Goal: Transaction & Acquisition: Download file/media

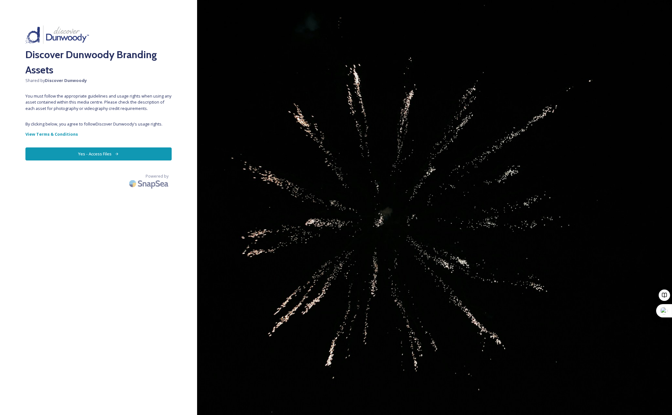
scroll to position [266, 0]
click at [72, 151] on button "Yes - Access Files" at bounding box center [98, 153] width 146 height 13
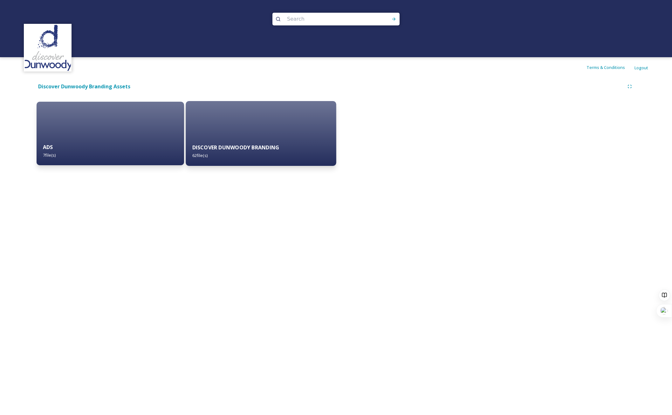
click at [241, 153] on div "DISCOVER DUNWOODY BRANDING 62 file(s)" at bounding box center [261, 151] width 150 height 29
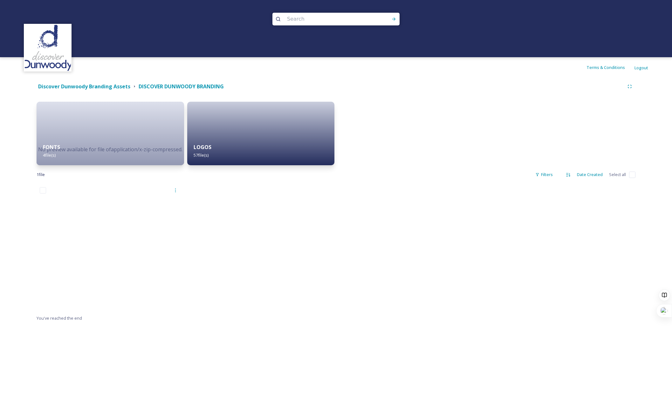
click at [260, 282] on div at bounding box center [260, 249] width 149 height 130
click at [258, 131] on div at bounding box center [261, 133] width 150 height 65
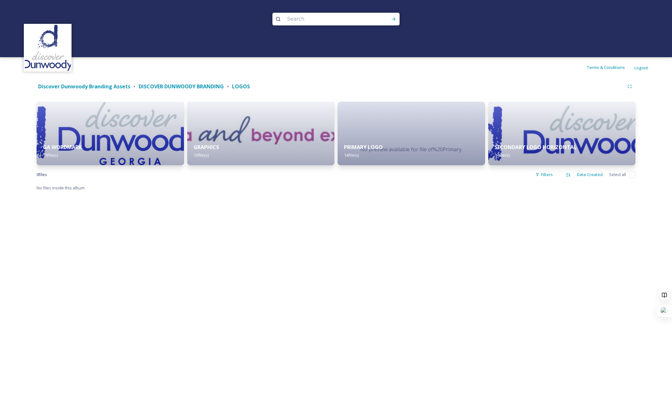
click at [316, 368] on div "Terms & Conditions Logout Shared by: Discover Dunwoody Discover Dunwoody Brandi…" at bounding box center [336, 207] width 672 height 415
click at [328, 188] on div "No files inside this album" at bounding box center [336, 188] width 599 height 8
click at [128, 86] on strong "Discover Dunwoody Branding Assets" at bounding box center [84, 86] width 92 height 7
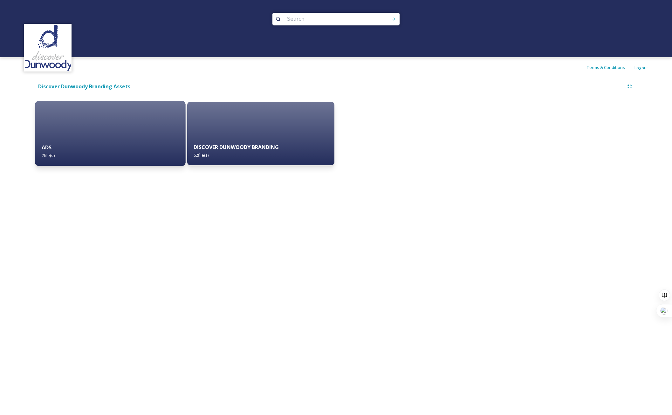
click at [103, 142] on div "ADS 7 file(s)" at bounding box center [110, 151] width 150 height 29
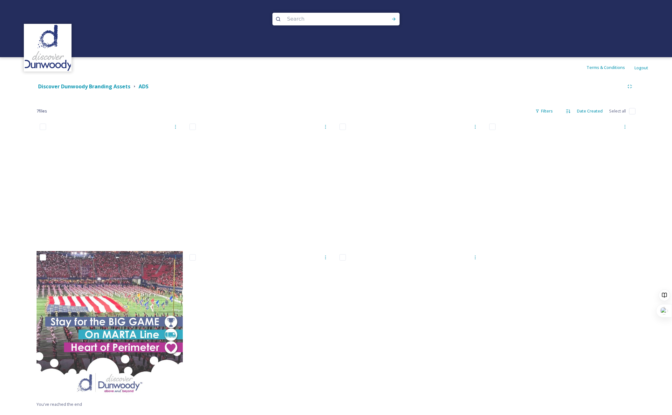
click at [633, 108] on input "checkbox" at bounding box center [632, 111] width 6 height 6
checkbox input "true"
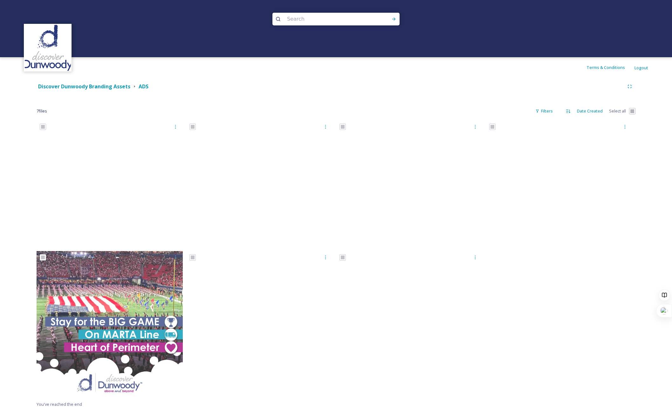
checkbox input "true"
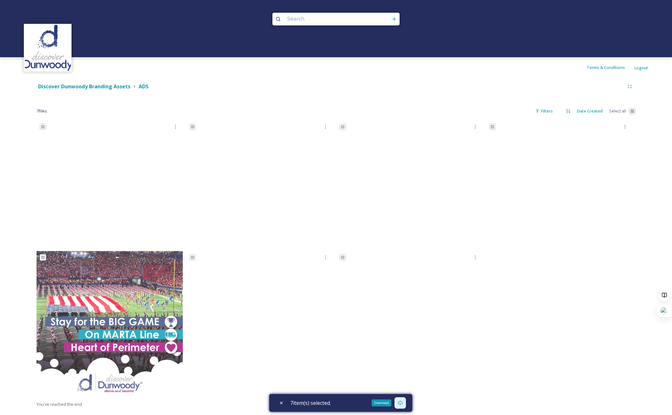
click at [401, 402] on icon at bounding box center [399, 402] width 5 height 5
click at [585, 361] on div at bounding box center [560, 260] width 149 height 280
click at [117, 84] on strong "Discover Dunwoody Branding Assets" at bounding box center [84, 86] width 92 height 7
